Goal: Check status: Check status

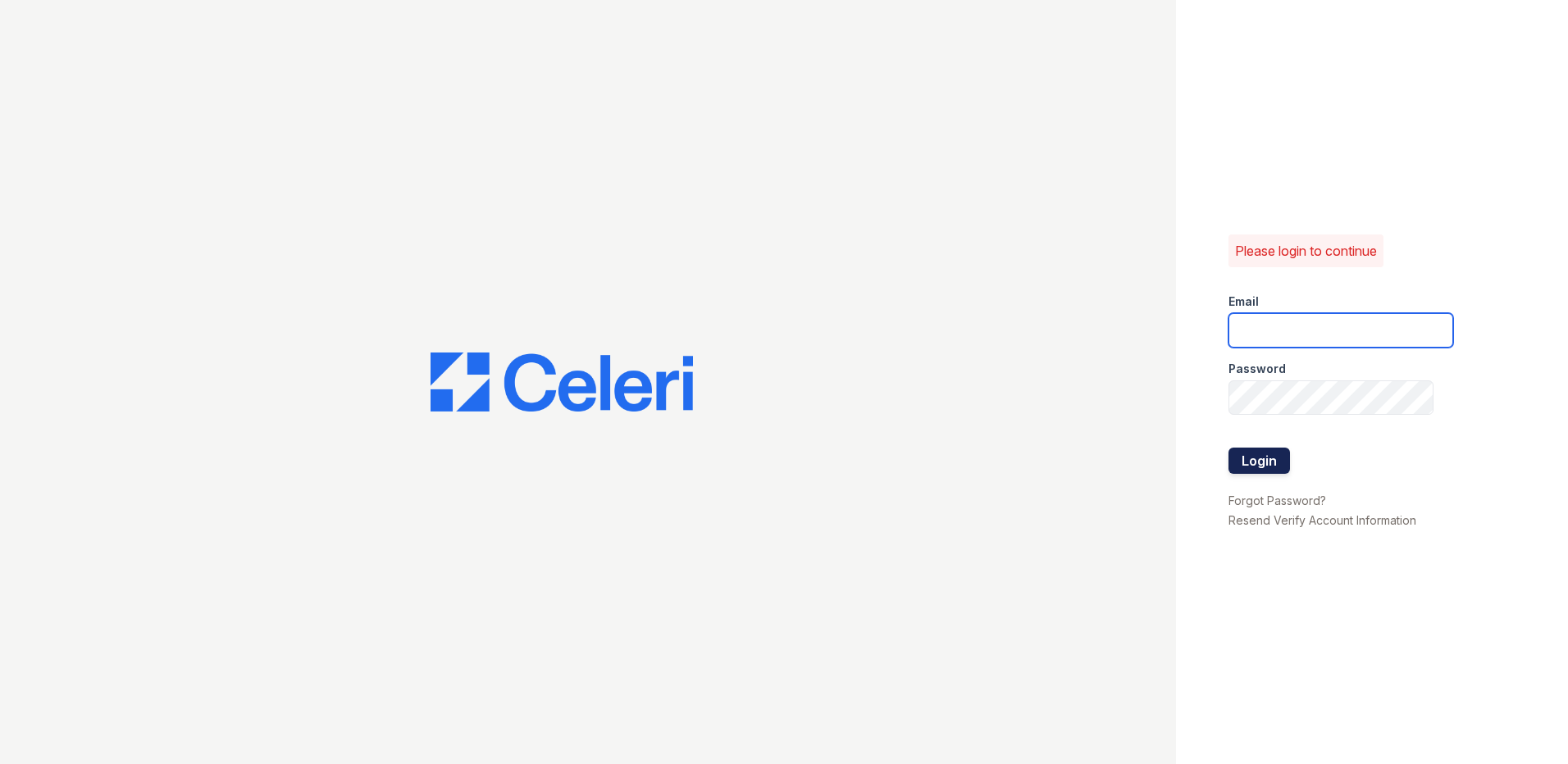
type input "LConde@trinity-pm.com"
click at [1282, 454] on button "Login" at bounding box center [1260, 461] width 62 height 26
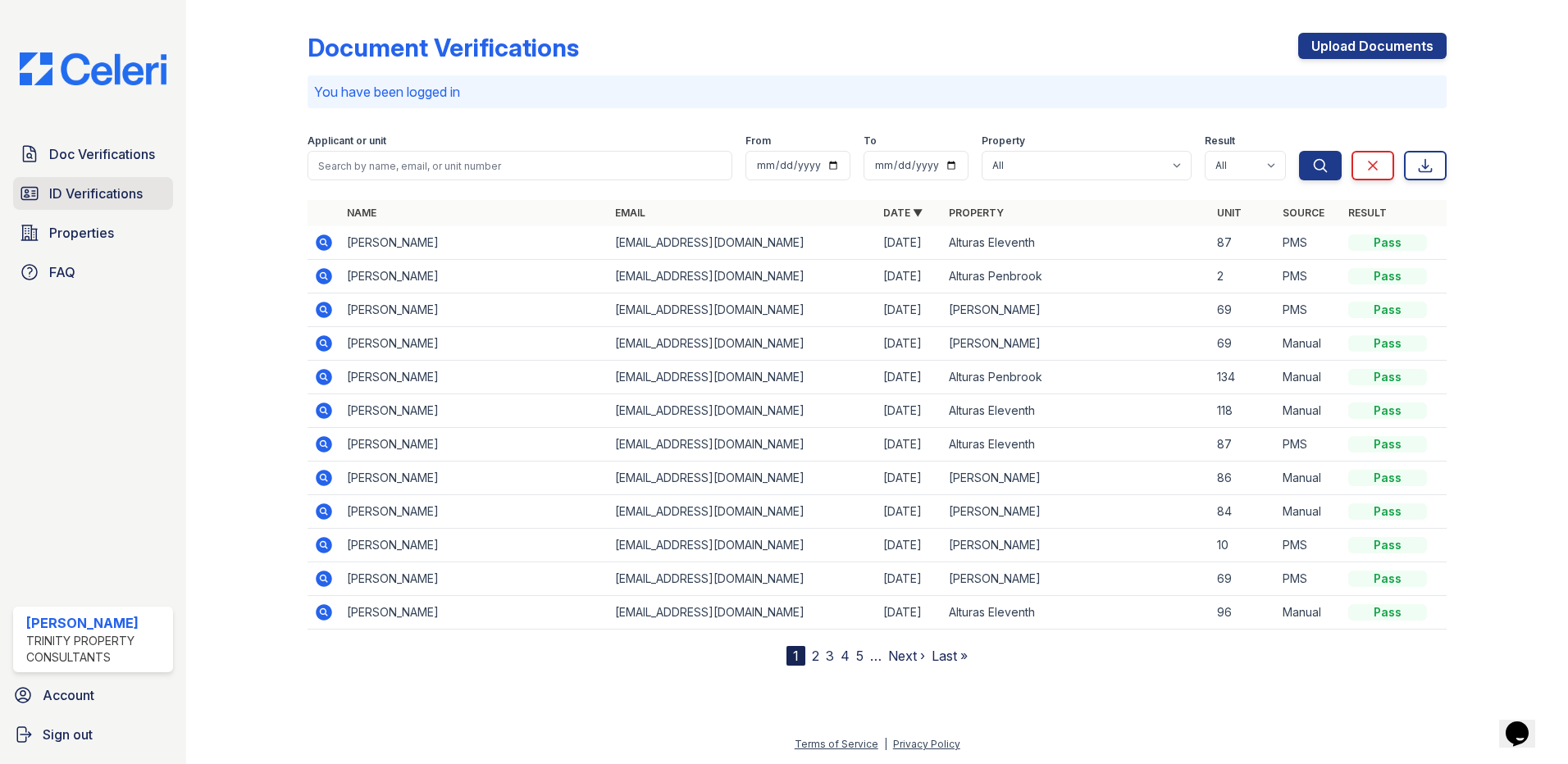
click at [104, 190] on span "ID Verifications" at bounding box center [95, 193] width 94 height 20
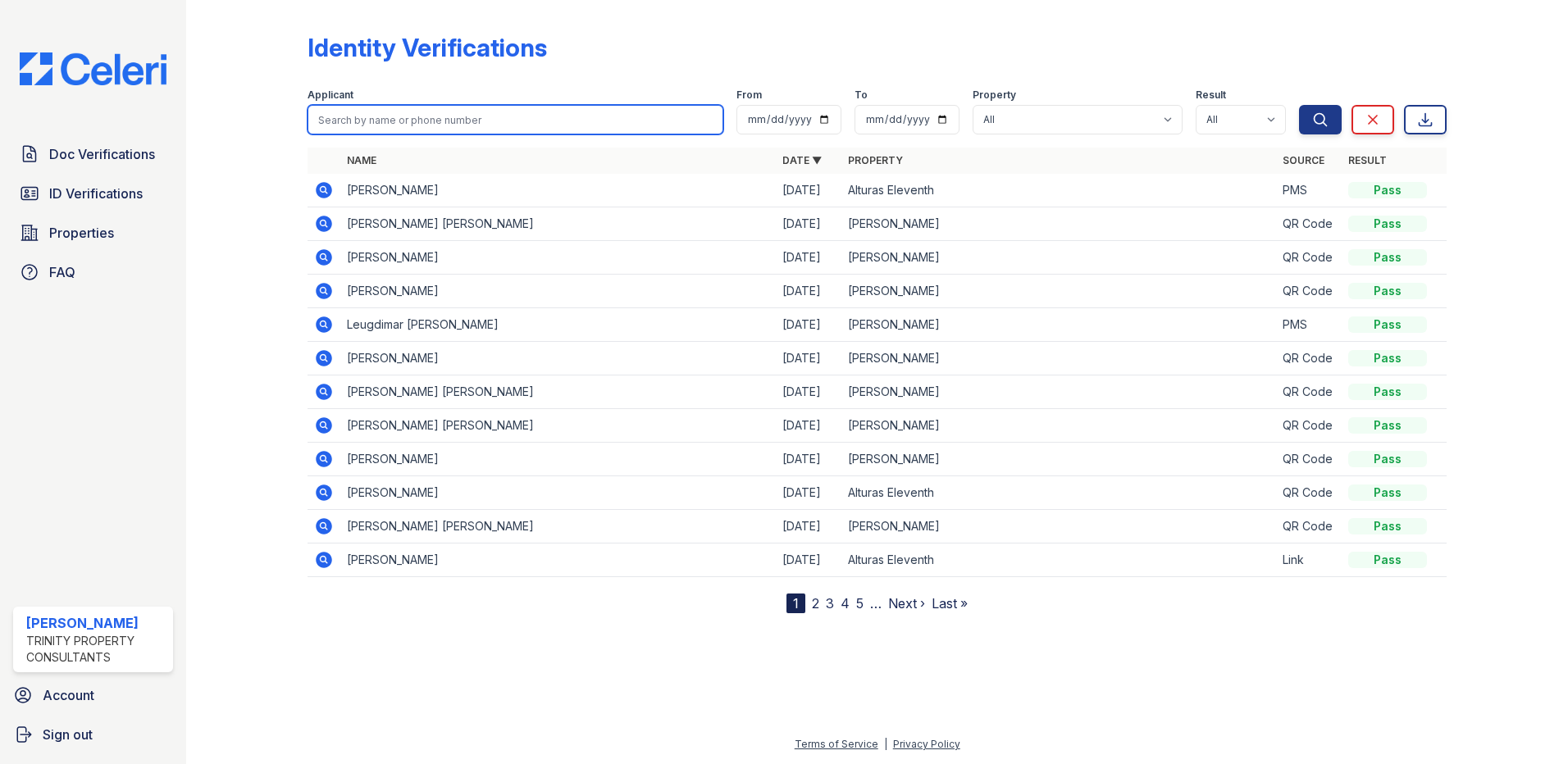
click at [416, 123] on input "search" at bounding box center [515, 120] width 416 height 29
type input "[PERSON_NAME]"
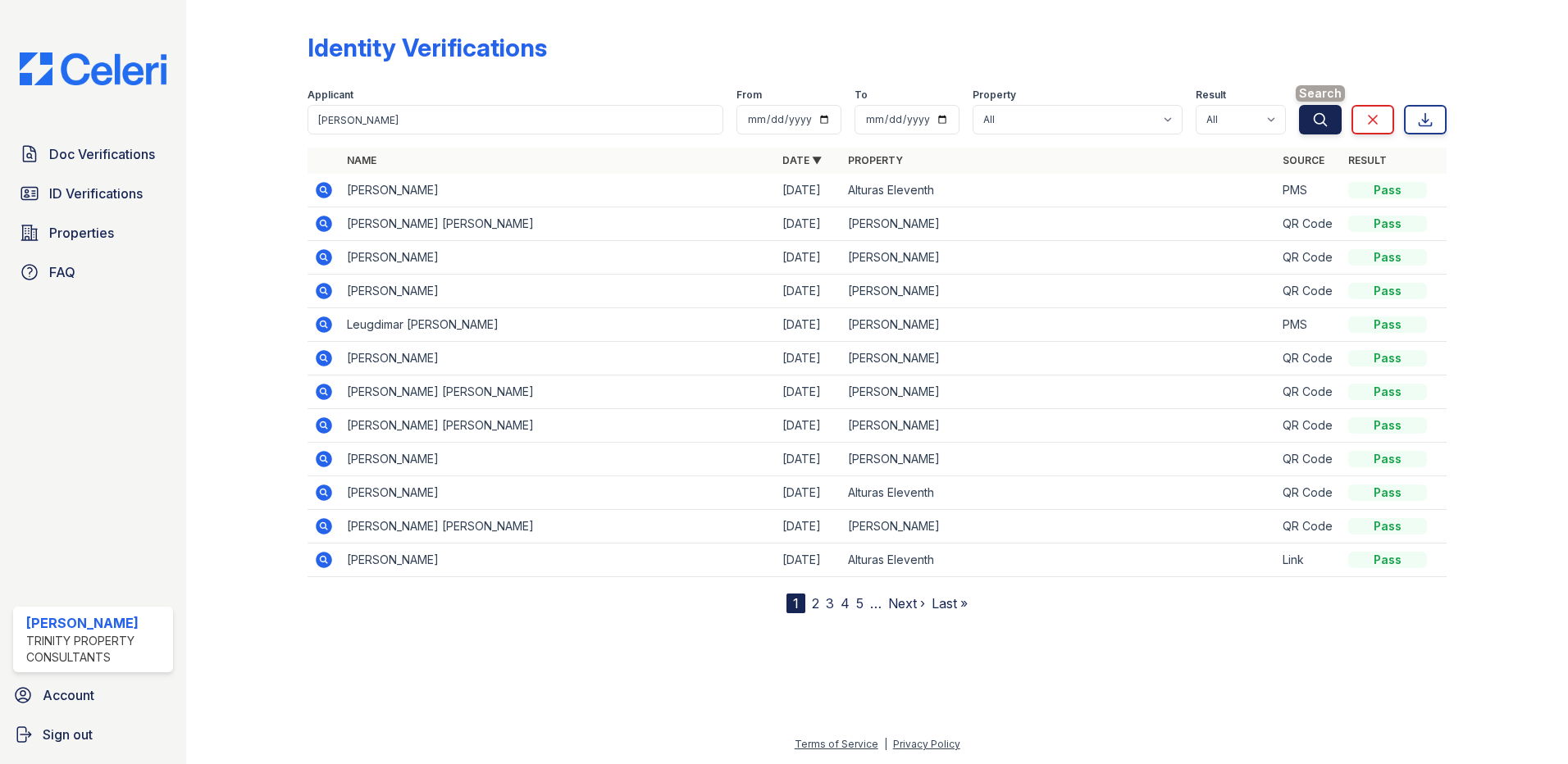
click at [1320, 128] on button "Search" at bounding box center [1320, 120] width 43 height 29
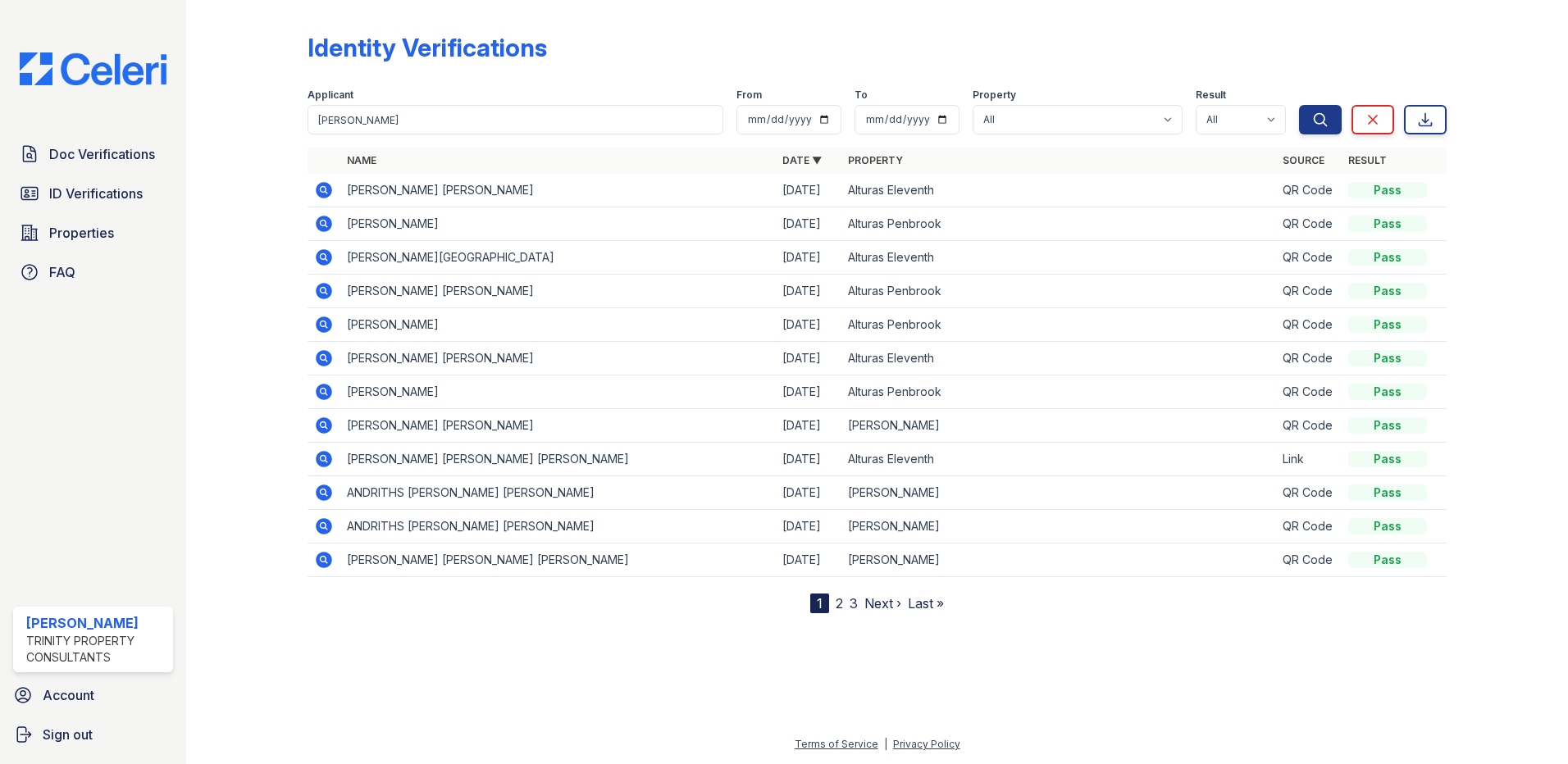
click at [324, 191] on icon at bounding box center [323, 189] width 5 height 5
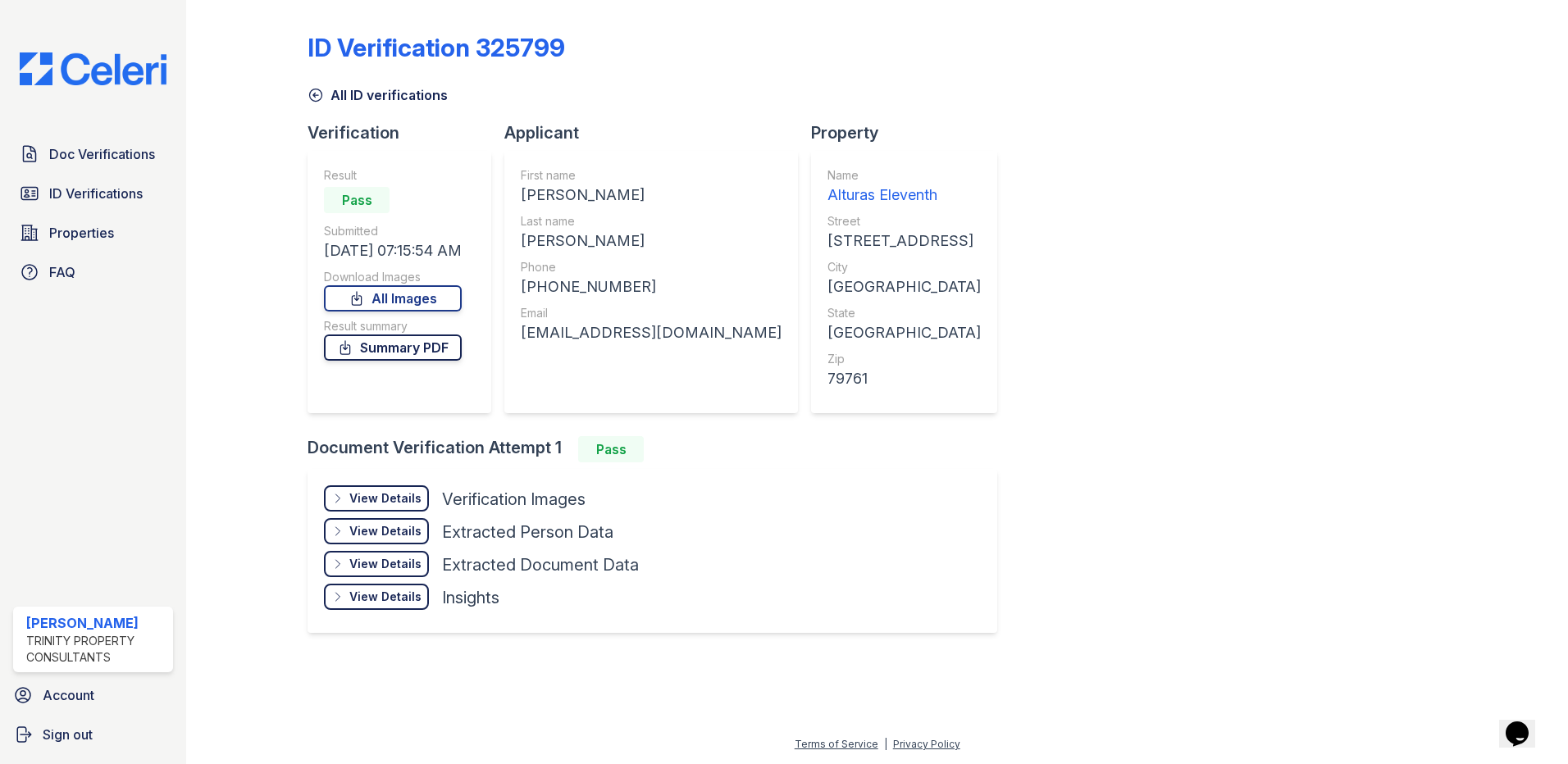
click at [398, 351] on link "Summary PDF" at bounding box center [393, 347] width 138 height 26
click at [404, 496] on div "View Details" at bounding box center [385, 499] width 72 height 16
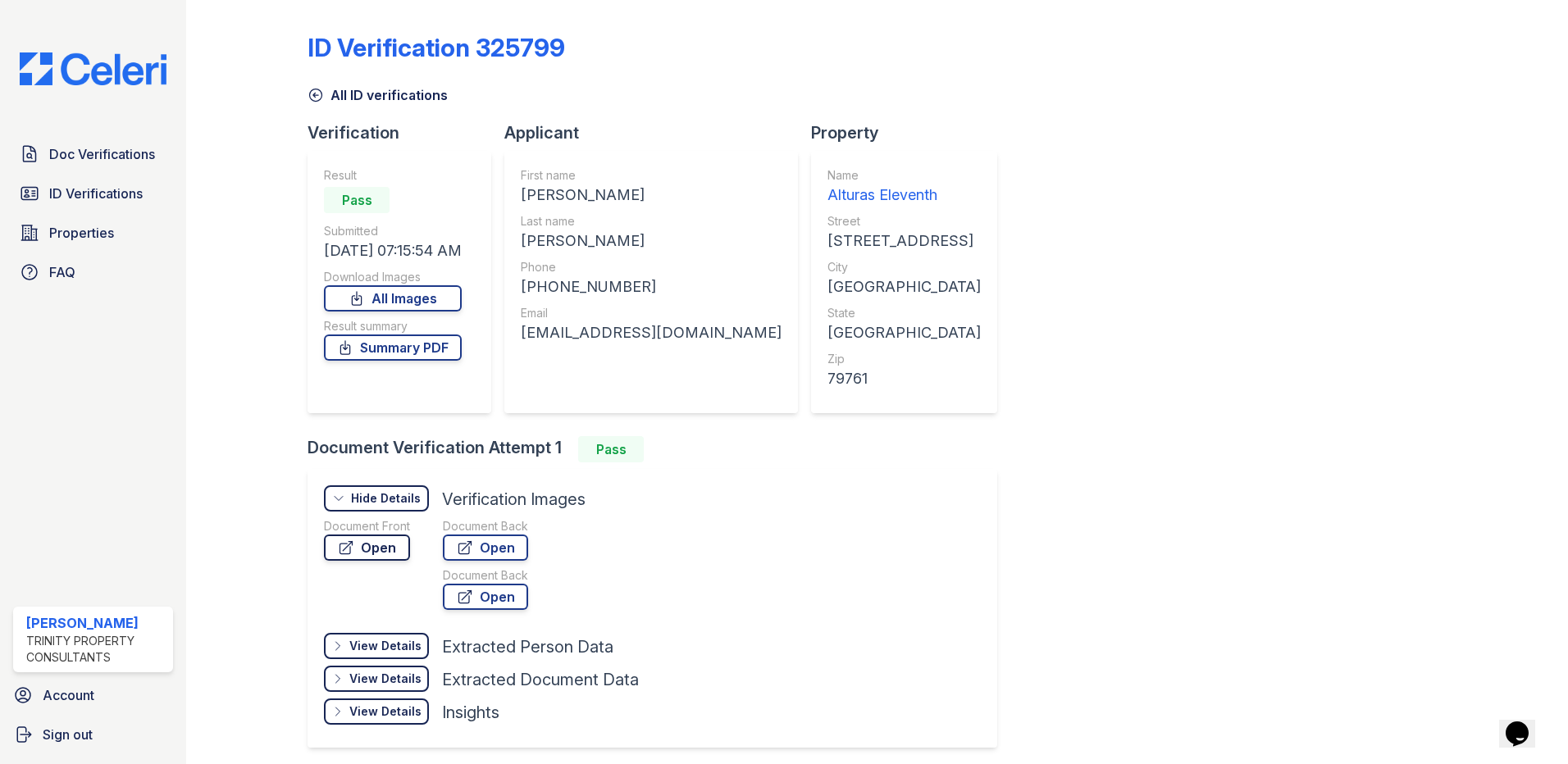
click at [369, 547] on link "Open" at bounding box center [366, 547] width 86 height 26
